Goal: Task Accomplishment & Management: Use online tool/utility

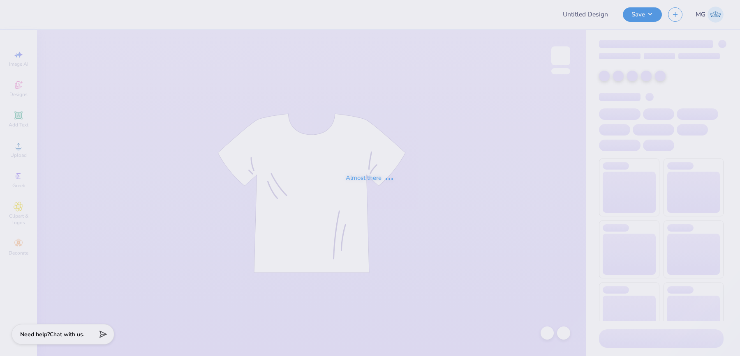
type input "UNL Pi Phi Senior Sets 2025"
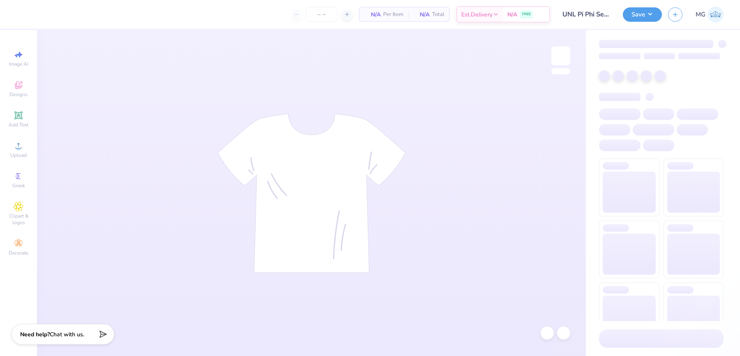
type input "50"
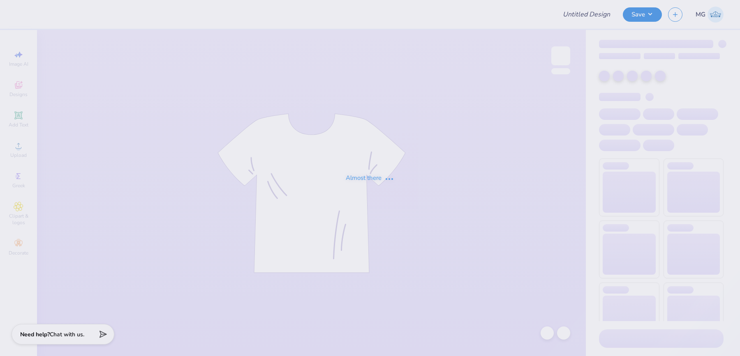
type input "UNL Pi Phi Senior Sets 2025"
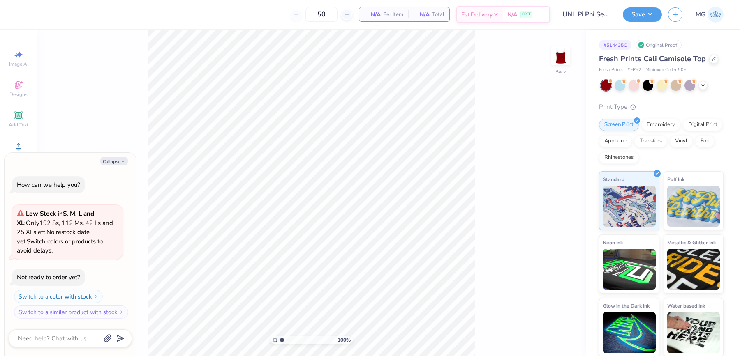
click at [102, 157] on div "Collapse How can we help you? Low Stock in S, M, L and XL : Only 192 Ss, 112 Ms…" at bounding box center [71, 255] width 132 height 204
click at [106, 160] on button "Collapse" at bounding box center [114, 161] width 28 height 9
type textarea "x"
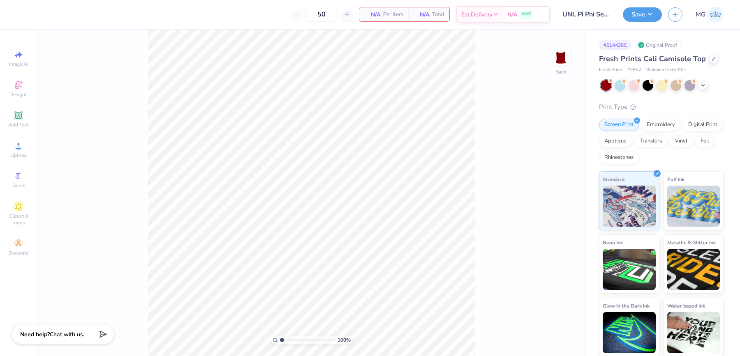
click at [486, 114] on div "100 % Back" at bounding box center [311, 193] width 549 height 326
click at [129, 171] on div "100 % Back" at bounding box center [311, 193] width 549 height 326
click at [20, 144] on icon at bounding box center [19, 146] width 10 height 10
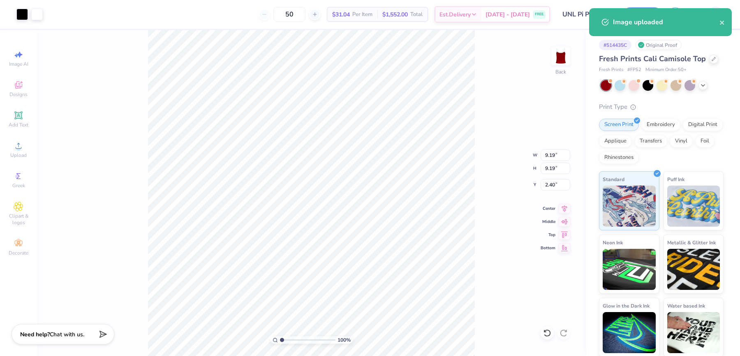
type input "4.15"
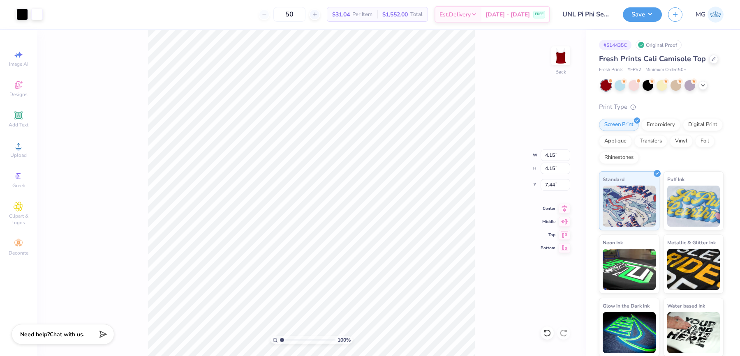
type input "1.49"
type input "2.86"
click at [556, 156] on input "2.86" at bounding box center [556, 156] width 30 height 12
type input "2"
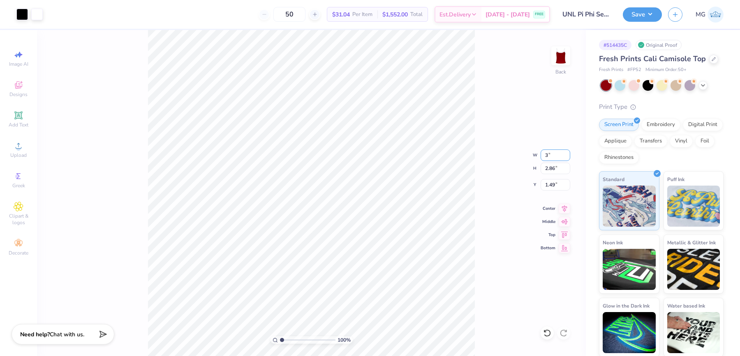
type input "3.00"
type input "1.42"
click at [319, 205] on li "Duplicate" at bounding box center [306, 205] width 65 height 16
type input "1.42"
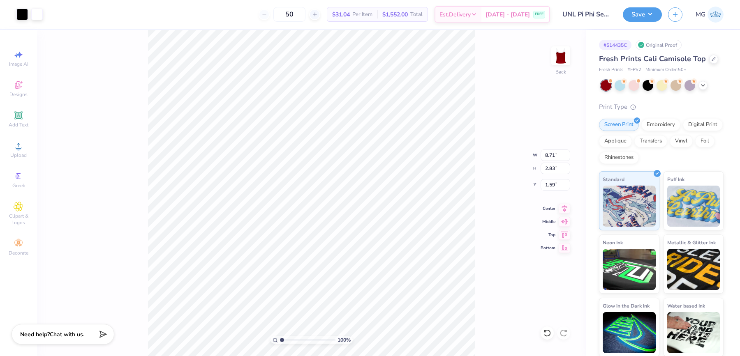
type input "8.71"
type input "2.83"
type input "1.59"
click at [555, 153] on input "9.24" at bounding box center [556, 156] width 30 height 12
type input "9.00"
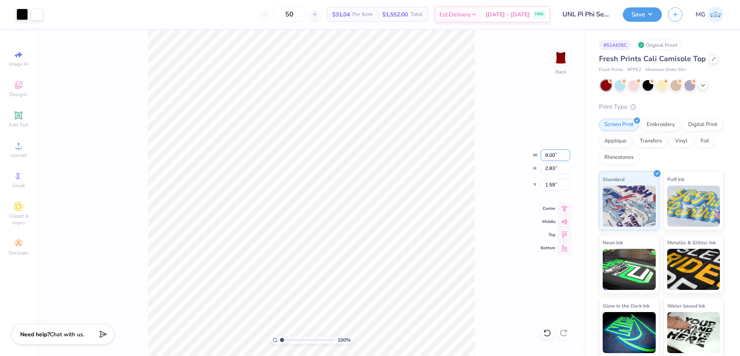
type input "2.76"
click at [554, 183] on input "1.62" at bounding box center [556, 185] width 30 height 12
type input "1.50"
type input "9.00"
click at [554, 155] on input "9.24" at bounding box center [556, 156] width 30 height 12
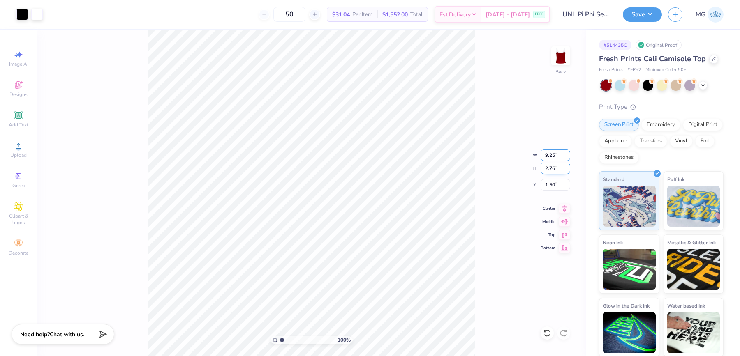
type input "9.25"
type input "9.24"
click at [554, 186] on input "1.82" at bounding box center [556, 185] width 30 height 12
type input "1.80"
click at [557, 156] on input "9.24" at bounding box center [556, 156] width 30 height 12
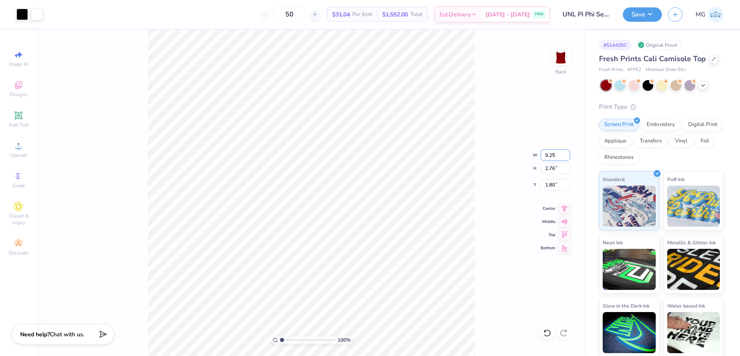
type input "9.25"
click at [475, 123] on div "100 % Back" at bounding box center [311, 193] width 549 height 326
click at [634, 14] on button "Save" at bounding box center [642, 13] width 39 height 14
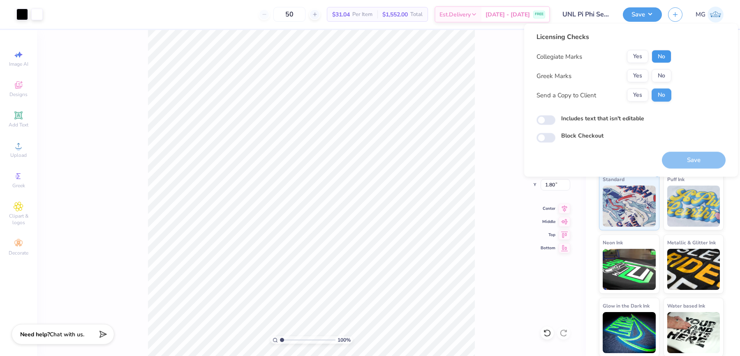
click at [665, 56] on button "No" at bounding box center [662, 56] width 20 height 13
click at [666, 76] on button "No" at bounding box center [662, 75] width 20 height 13
click at [643, 99] on button "Yes" at bounding box center [637, 95] width 21 height 13
click at [544, 120] on input "Includes text that isn't editable" at bounding box center [546, 121] width 19 height 10
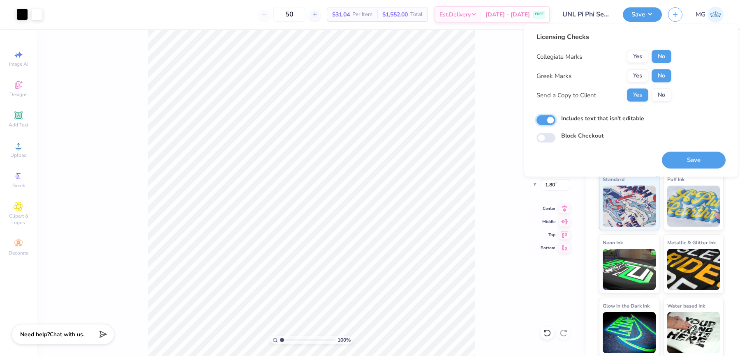
checkbox input "true"
click at [703, 164] on button "Save" at bounding box center [694, 160] width 64 height 17
checkbox input "true"
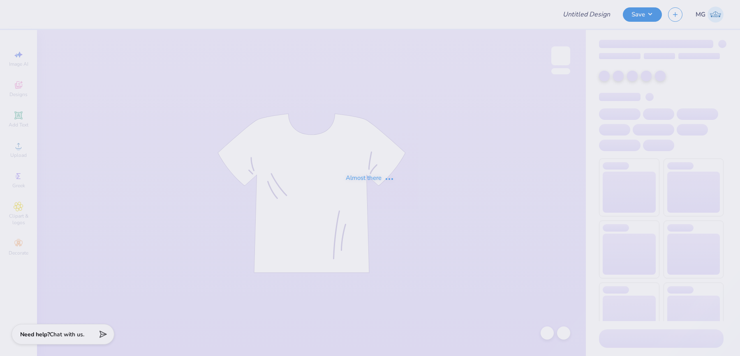
type input "UNL Pi Phi Senior Sets 2025"
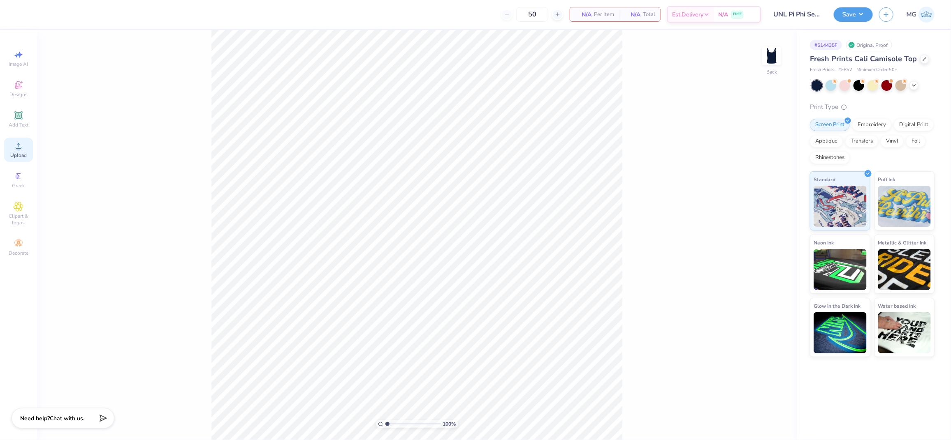
click at [4, 149] on div "Upload" at bounding box center [18, 150] width 29 height 24
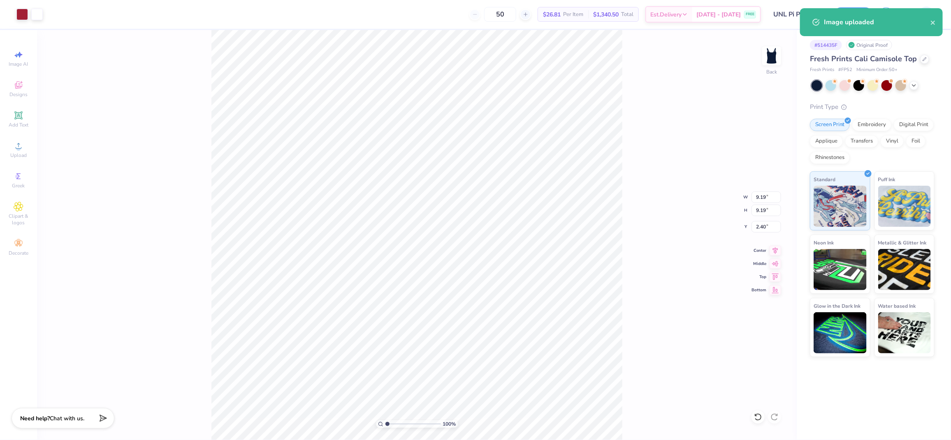
type input "3.16"
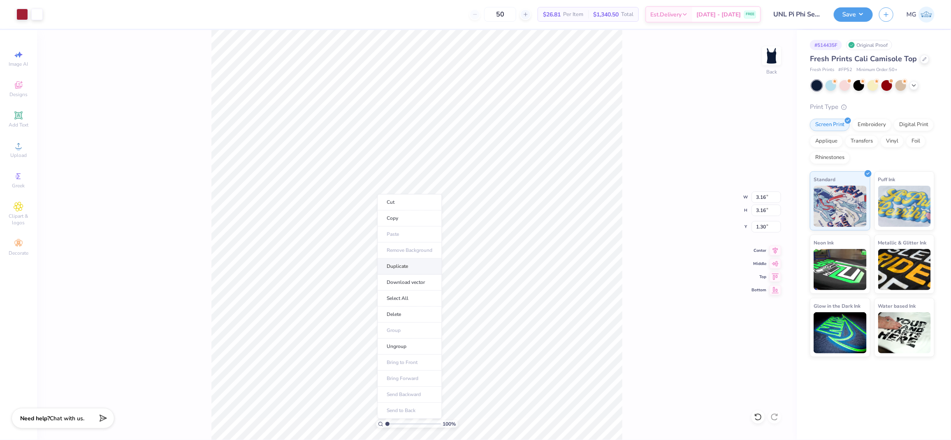
click at [415, 268] on li "Duplicate" at bounding box center [409, 267] width 65 height 16
type input "1.30"
click at [740, 196] on input "9.24" at bounding box center [766, 198] width 30 height 12
type input "9.25"
click at [740, 228] on input "1.30" at bounding box center [766, 227] width 30 height 12
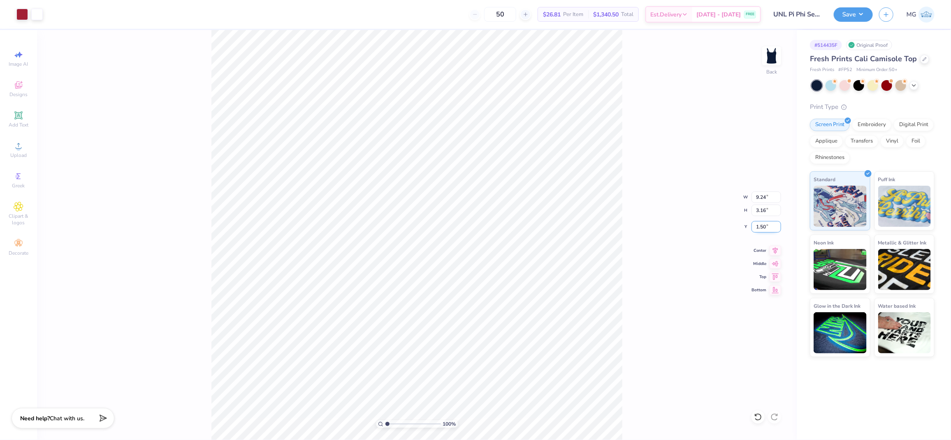
type input "1.50"
click at [740, 197] on input "9.24" at bounding box center [766, 198] width 30 height 12
type input "9.25"
click at [740, 196] on input "9.24" at bounding box center [766, 198] width 30 height 12
click at [740, 197] on input "9.24" at bounding box center [766, 198] width 30 height 12
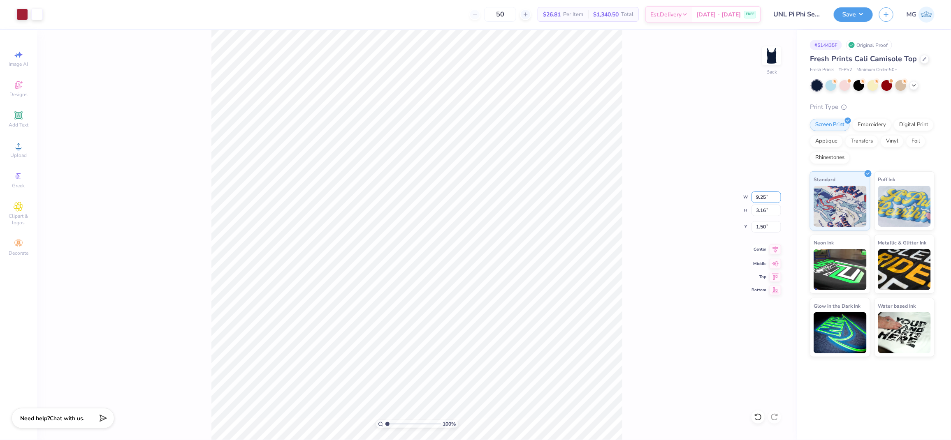
type input "9.25"
click at [740, 227] on input "1.67" at bounding box center [766, 227] width 30 height 12
type input "1.70"
click at [740, 199] on input "9.14" at bounding box center [766, 198] width 30 height 12
type input "9.24"
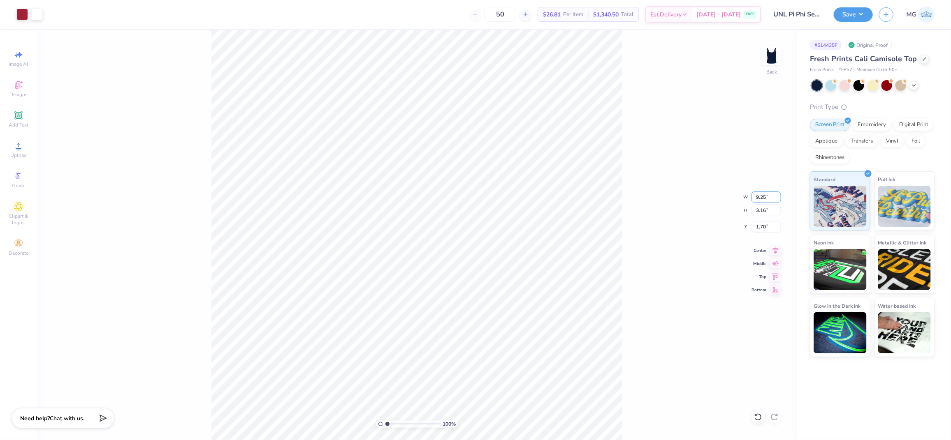
type input "3.20"
type input "1.68"
click at [646, 230] on div "100 % Back W 9.24 9.24 " H 3.20 3.20 " Y 1.68 1.68 " Center Middle Top Bottom" at bounding box center [416, 235] width 759 height 410
drag, startPoint x: 647, startPoint y: 229, endPoint x: 639, endPoint y: 224, distance: 9.7
click at [647, 230] on div "100 % Back W 9.24 H 3.20 Y 1.68 Center Middle Top Bottom" at bounding box center [416, 235] width 759 height 410
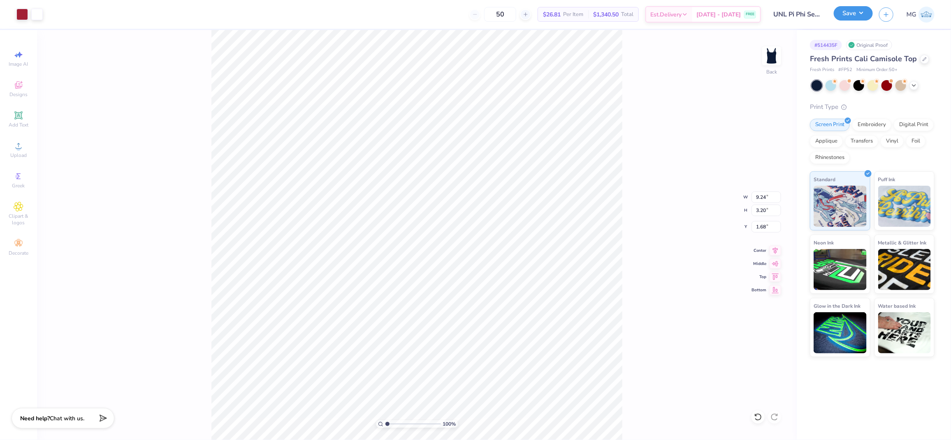
click at [740, 11] on button "Save" at bounding box center [852, 13] width 39 height 14
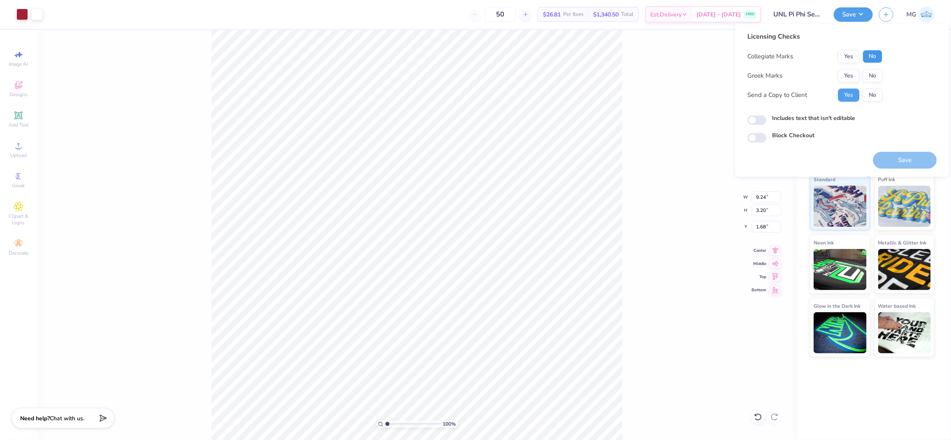
click at [740, 53] on button "No" at bounding box center [873, 56] width 20 height 13
click at [740, 73] on button "No" at bounding box center [873, 75] width 20 height 13
click at [740, 120] on label "Includes text that isn't editable" at bounding box center [813, 118] width 83 height 9
click at [740, 120] on input "Includes text that isn't editable" at bounding box center [756, 121] width 19 height 10
checkbox input "true"
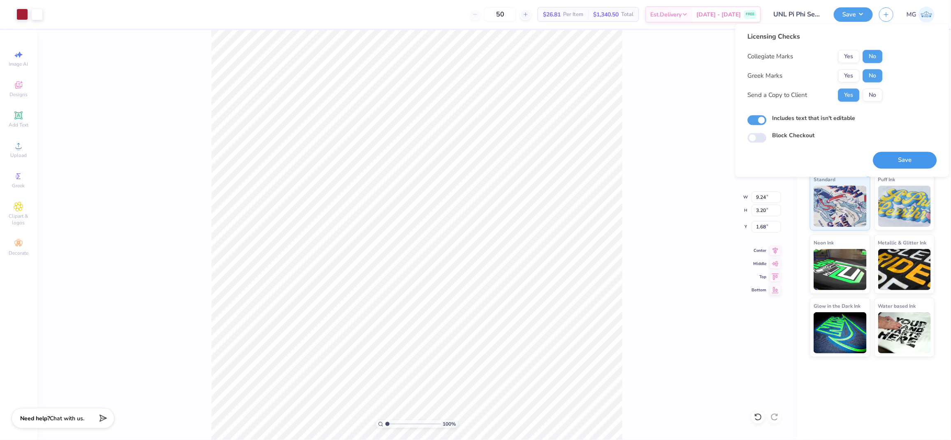
click at [740, 160] on button "Save" at bounding box center [905, 160] width 64 height 17
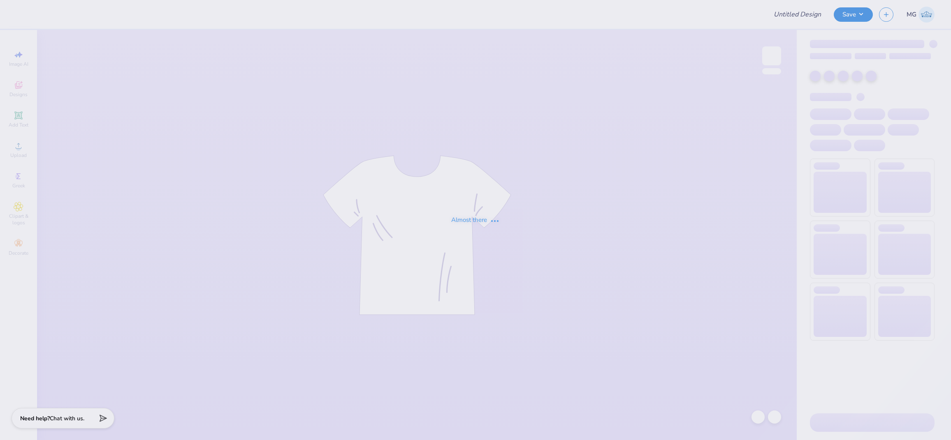
type input "UNL Pi Phi Senior Sets 2025"
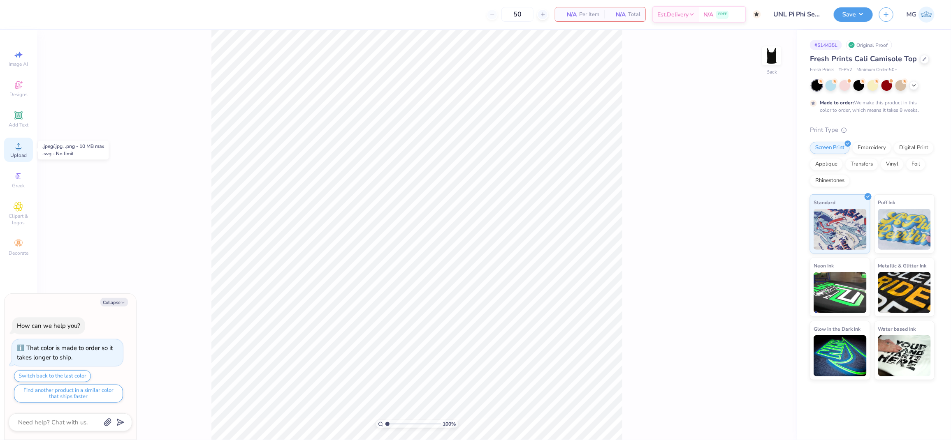
click at [20, 148] on circle at bounding box center [18, 148] width 5 height 5
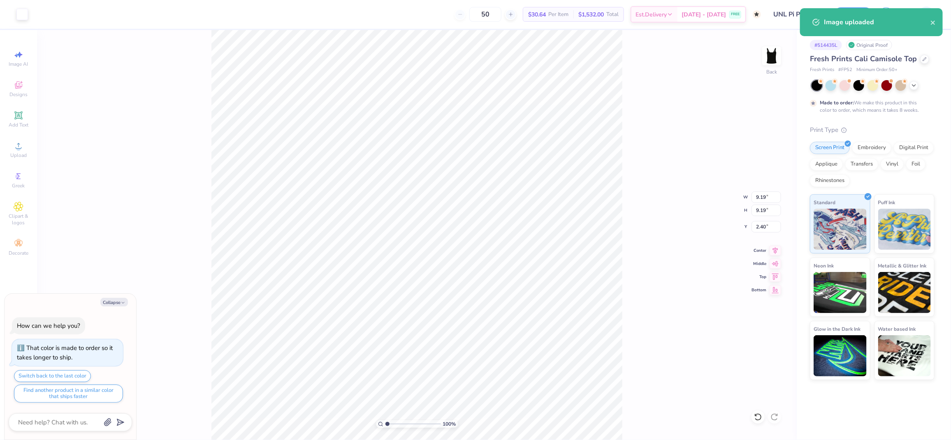
type textarea "x"
type input "3.73"
type input "7.86"
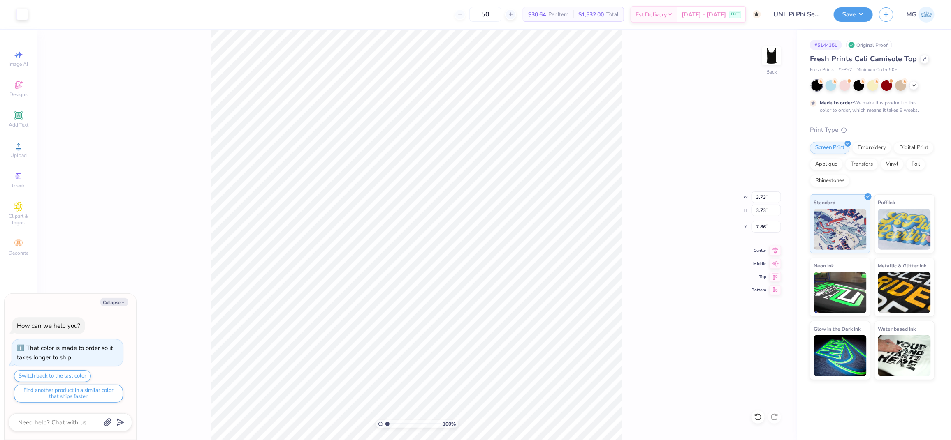
type textarea "x"
type input "1.60"
type textarea "x"
type input "3.57"
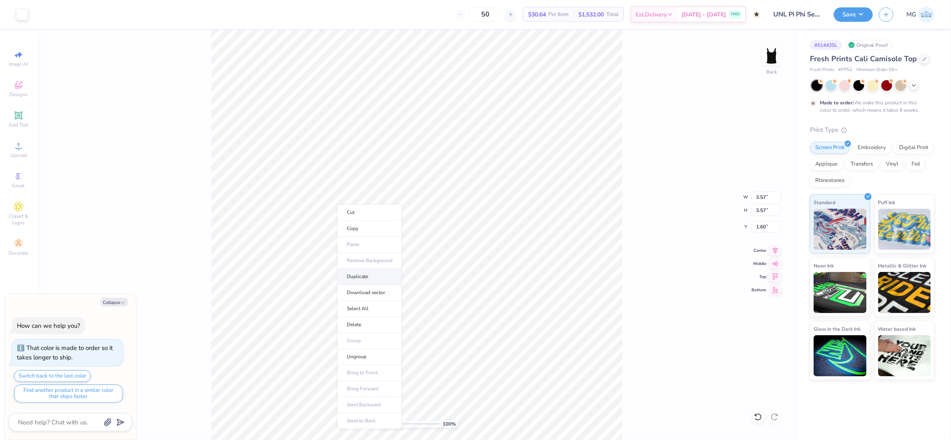
click at [378, 277] on li "Duplicate" at bounding box center [369, 277] width 65 height 16
type textarea "x"
type input "2.60"
type textarea "x"
type input "1.60"
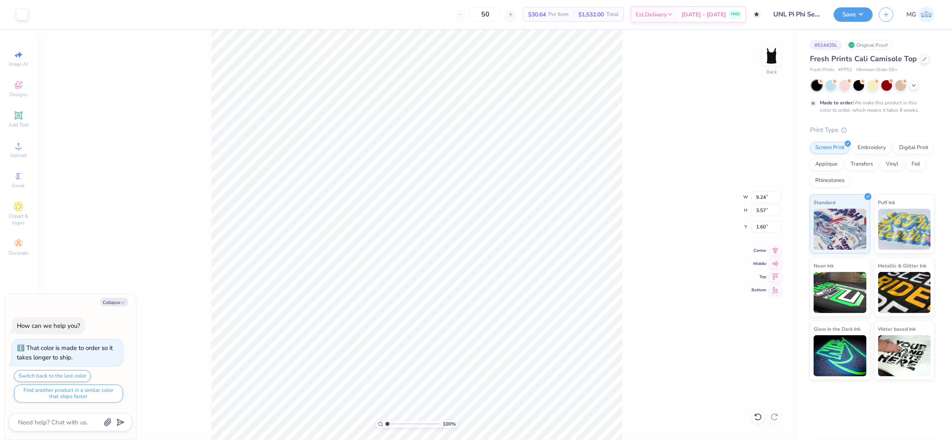
type textarea "x"
click at [764, 197] on input "9.24" at bounding box center [766, 198] width 30 height 12
type input "9.25"
click at [682, 222] on div "100 % Back W 9.24 9.24 " H 3.57 3.57 " Y 1.60 1.60 " Center Middle Top Bottom" at bounding box center [416, 235] width 759 height 410
click at [649, 196] on div "100 % Back W 3.57 3.57 " H 3.57 3.57 " Y 1.60 1.60 " Center Middle Top Bottom" at bounding box center [416, 235] width 759 height 410
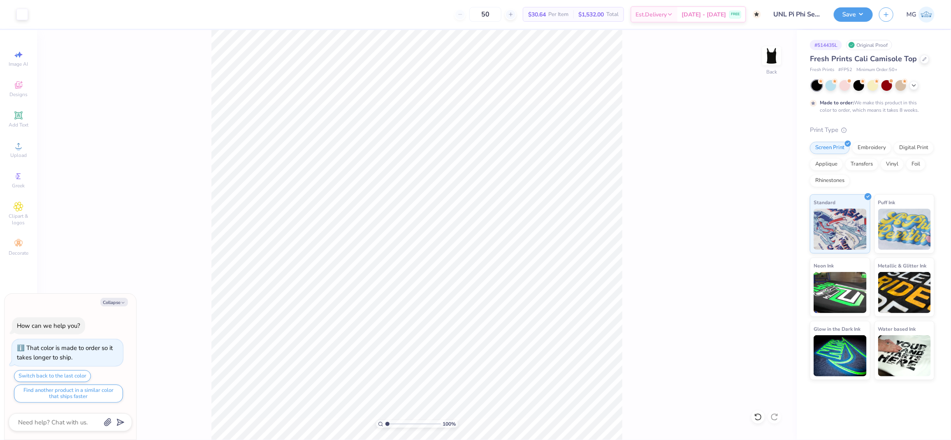
click at [671, 319] on div "100 % Back" at bounding box center [416, 235] width 759 height 410
type textarea "x"
click at [766, 194] on input "9.24" at bounding box center [766, 198] width 30 height 12
type input "9.25"
click at [629, 232] on div "100 % Back W 9.25 9.25 " H 3.57 3.57 " Y 1.60 1.60 " Center Middle Top Bottom" at bounding box center [416, 235] width 759 height 410
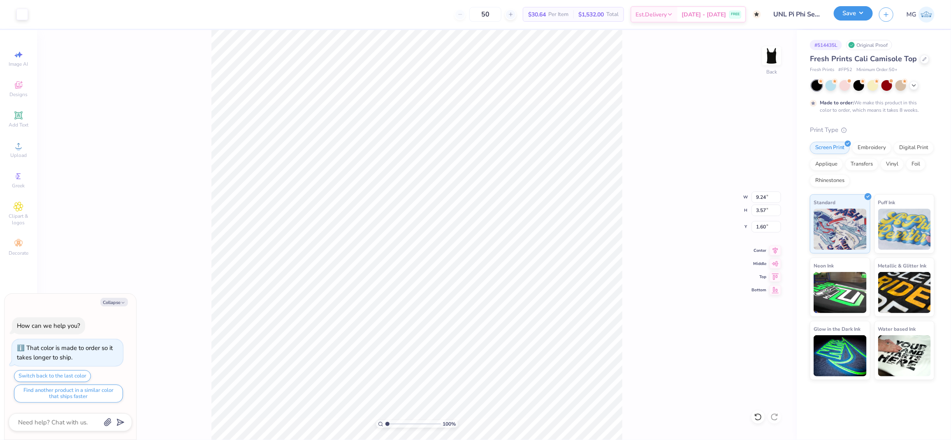
click at [860, 16] on button "Save" at bounding box center [852, 13] width 39 height 14
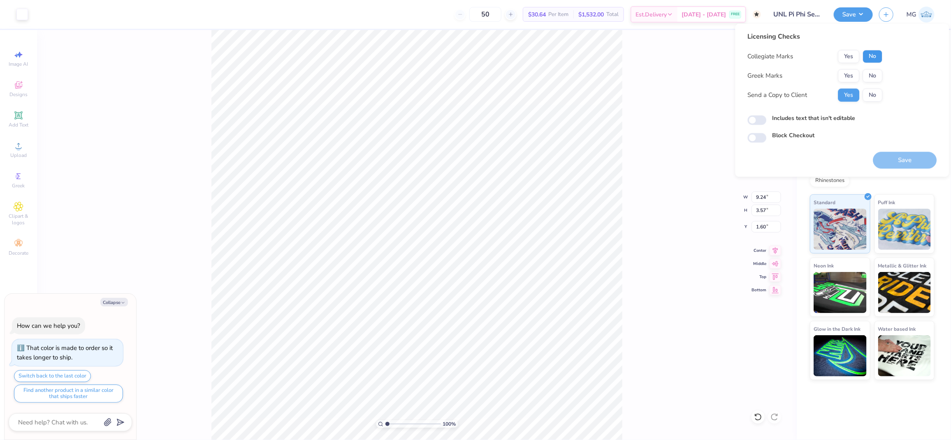
click at [869, 55] on button "No" at bounding box center [873, 56] width 20 height 13
click at [869, 74] on button "No" at bounding box center [873, 75] width 20 height 13
type textarea "x"
click at [807, 116] on label "Includes text that isn't editable" at bounding box center [813, 118] width 83 height 9
click at [766, 116] on input "Includes text that isn't editable" at bounding box center [756, 121] width 19 height 10
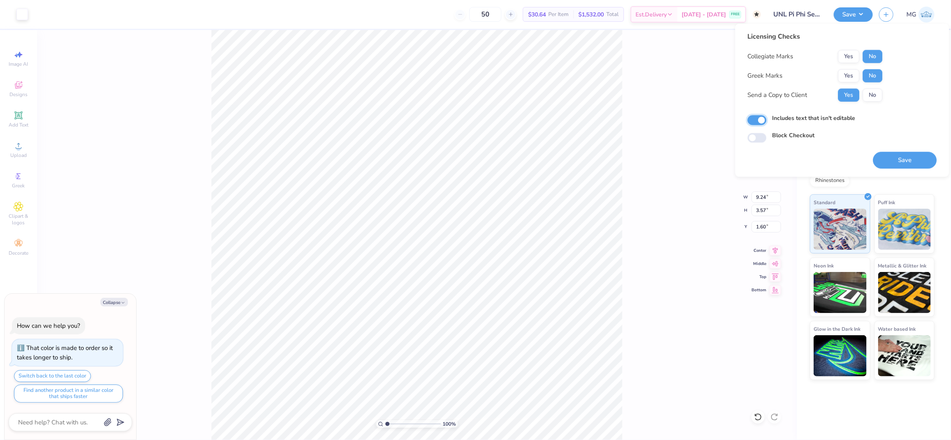
checkbox input "true"
click at [905, 157] on button "Save" at bounding box center [905, 160] width 64 height 17
type textarea "x"
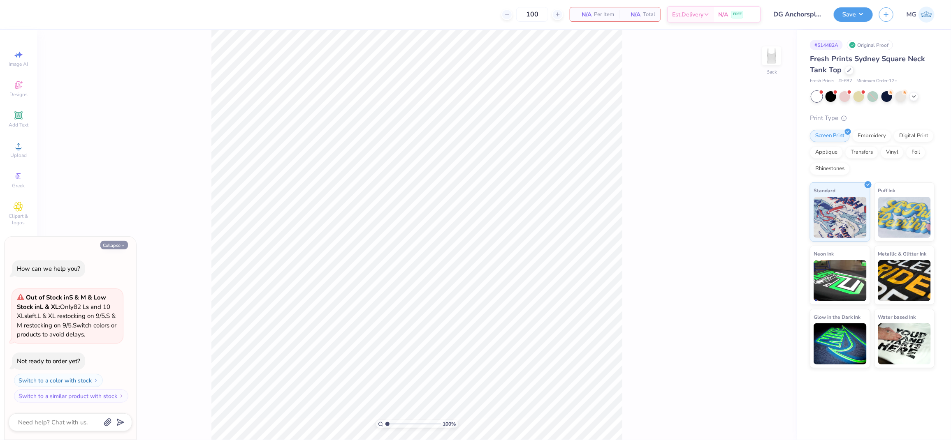
click at [105, 244] on button "Collapse" at bounding box center [114, 245] width 28 height 9
type textarea "x"
